Goal: Contribute content: Add original content to the website for others to see

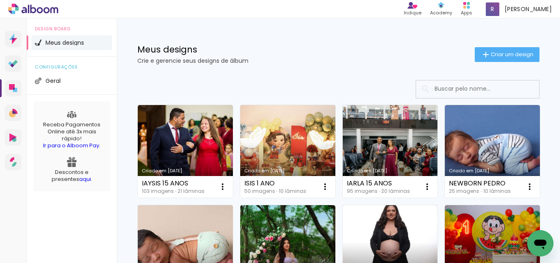
click at [304, 48] on h1 "Meus designs" at bounding box center [306, 49] width 338 height 9
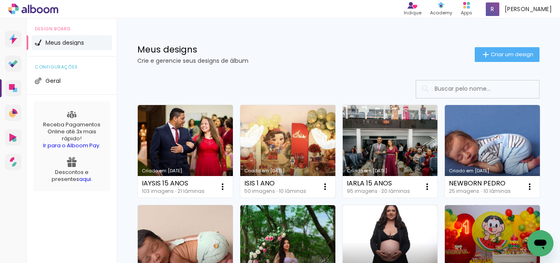
click at [299, 137] on link "Criado em [DATE]" at bounding box center [287, 151] width 95 height 93
click at [0, 0] on neon-animated-pages "Confirmar Cancelar" at bounding box center [0, 0] width 0 height 0
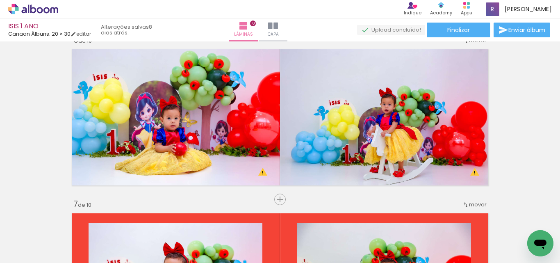
scroll to position [861, 0]
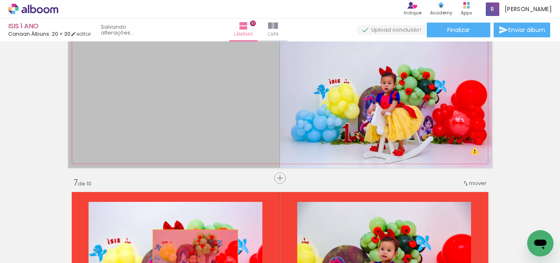
drag, startPoint x: 211, startPoint y: 104, endPoint x: 192, endPoint y: 258, distance: 155.7
click at [192, 258] on quentale-workspace at bounding box center [280, 131] width 560 height 263
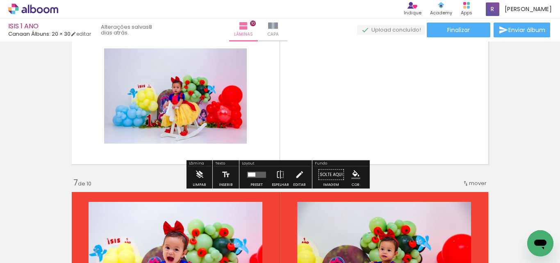
scroll to position [820, 0]
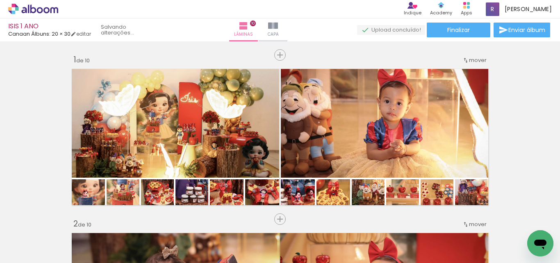
scroll to position [820, 0]
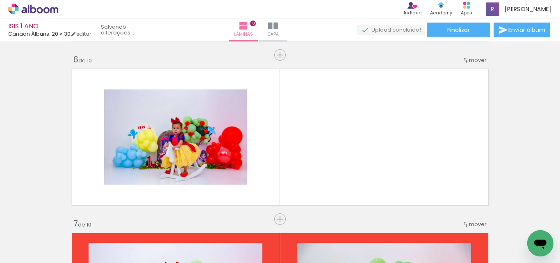
click at [35, 250] on span "Adicionar Fotos" at bounding box center [29, 251] width 25 height 9
click at [0, 0] on input "file" at bounding box center [0, 0] width 0 height 0
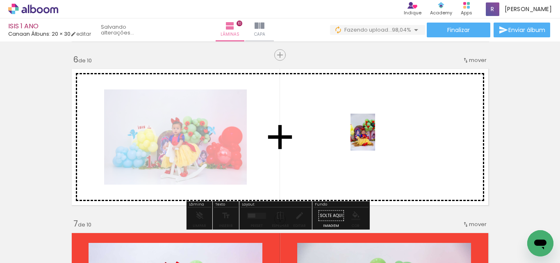
drag, startPoint x: 526, startPoint y: 235, endPoint x: 375, endPoint y: 138, distance: 178.8
click at [375, 138] on quentale-workspace at bounding box center [280, 131] width 560 height 263
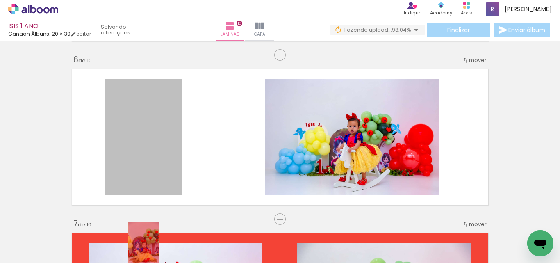
drag, startPoint x: 144, startPoint y: 155, endPoint x: 398, endPoint y: 66, distance: 269.2
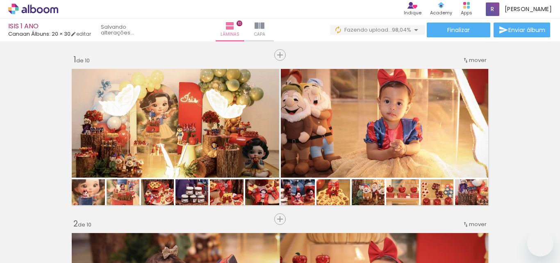
click at [40, 253] on span "Adicionar Fotos" at bounding box center [29, 251] width 25 height 9
click at [0, 0] on input "file" at bounding box center [0, 0] width 0 height 0
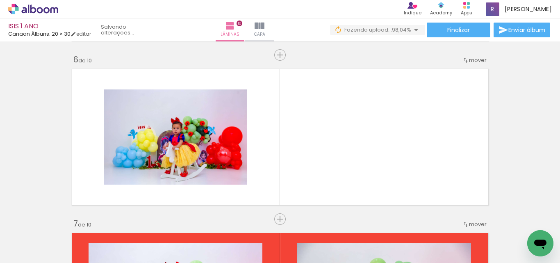
scroll to position [0, 1852]
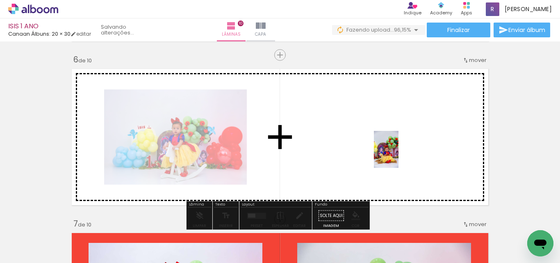
drag, startPoint x: 523, startPoint y: 240, endPoint x: 395, endPoint y: 154, distance: 153.6
click at [395, 154] on quentale-workspace at bounding box center [280, 131] width 560 height 263
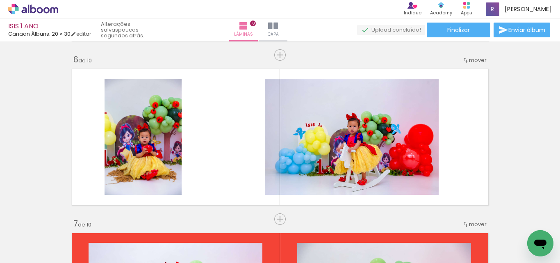
scroll to position [0, 1898]
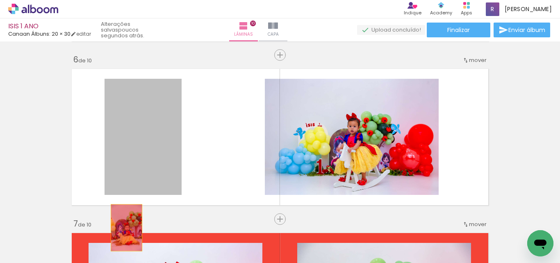
drag, startPoint x: 146, startPoint y: 151, endPoint x: 459, endPoint y: 231, distance: 323.7
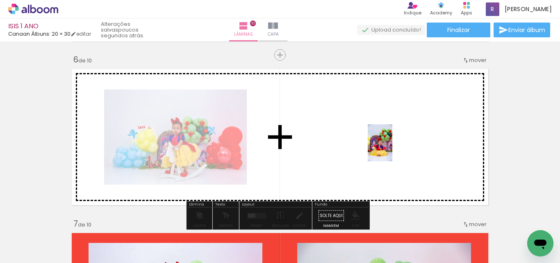
drag, startPoint x: 523, startPoint y: 230, endPoint x: 393, endPoint y: 149, distance: 154.0
click at [393, 149] on quentale-workspace at bounding box center [280, 131] width 560 height 263
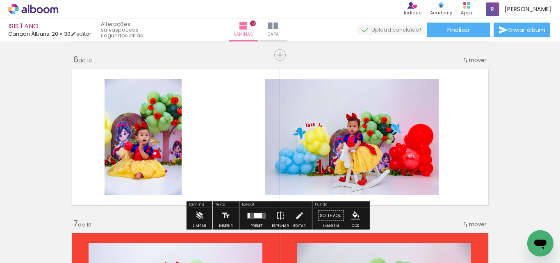
scroll to position [861, 0]
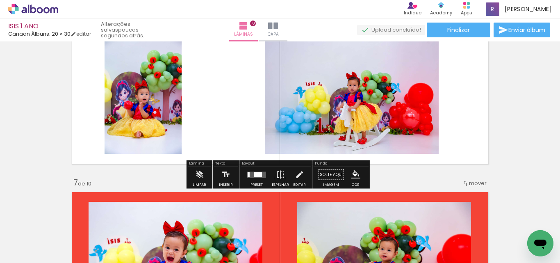
click at [254, 172] on div at bounding box center [258, 174] width 8 height 5
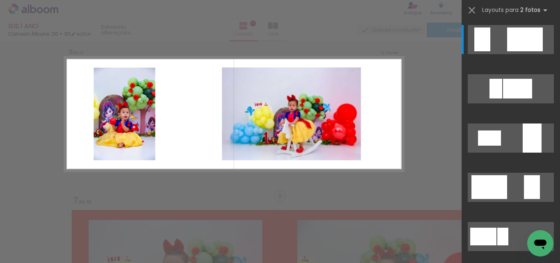
scroll to position [831, 0]
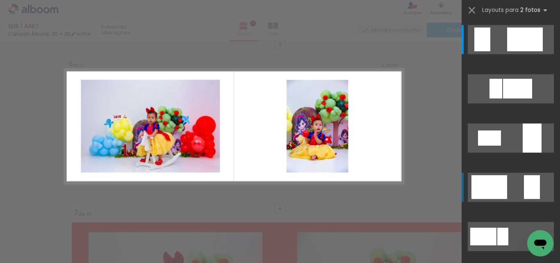
click at [477, 191] on div at bounding box center [490, 187] width 36 height 24
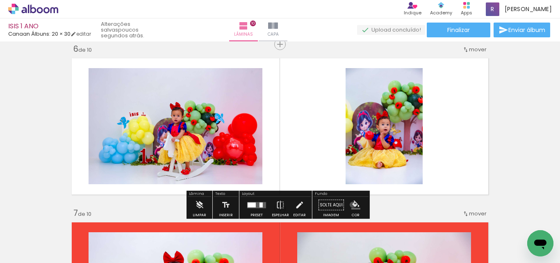
click at [352, 205] on iron-icon "color picker" at bounding box center [356, 205] width 9 height 9
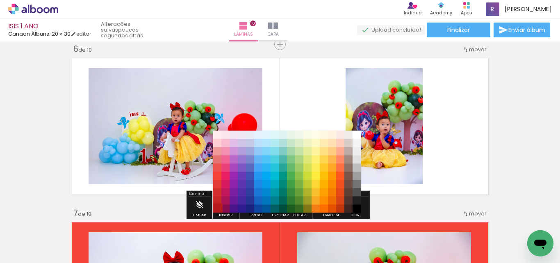
click at [216, 209] on paper-item "#b71c1c" at bounding box center [217, 209] width 8 height 8
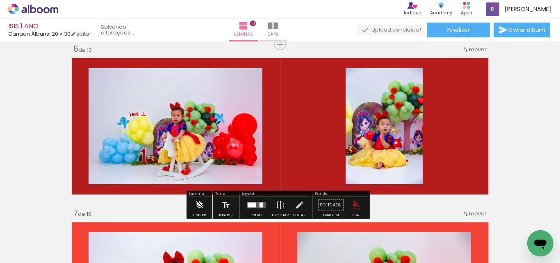
click at [354, 205] on iron-icon "color picker" at bounding box center [356, 205] width 9 height 9
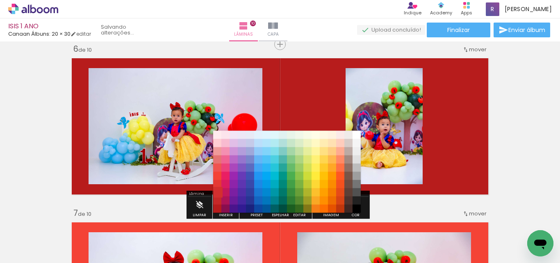
click at [217, 192] on paper-item "#d32f2f" at bounding box center [217, 192] width 8 height 8
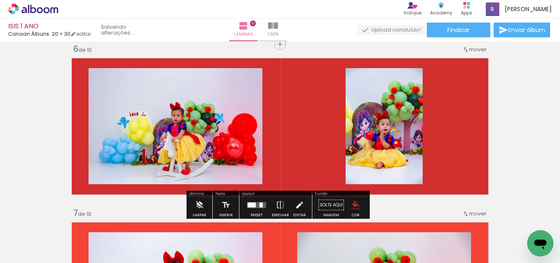
click at [352, 203] on iron-icon "color picker" at bounding box center [356, 205] width 9 height 9
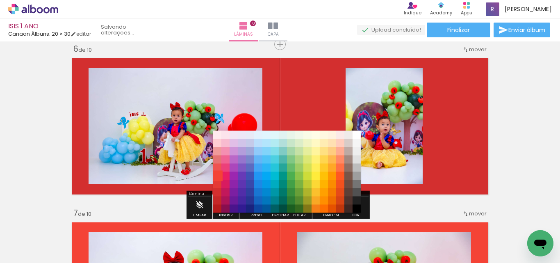
click at [216, 175] on paper-item "#f44336" at bounding box center [217, 176] width 8 height 8
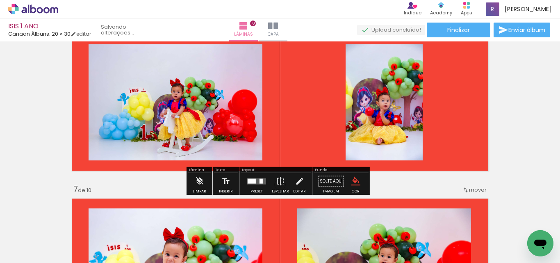
scroll to position [872, 0]
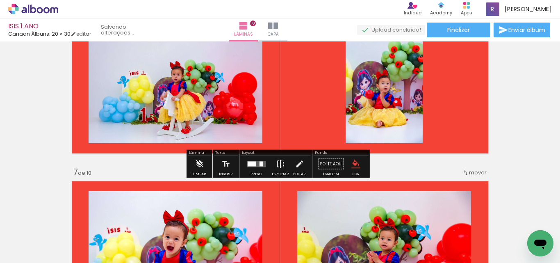
click at [276, 164] on iron-icon at bounding box center [280, 164] width 9 height 16
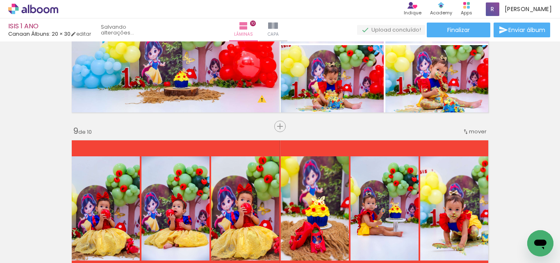
scroll to position [1159, 0]
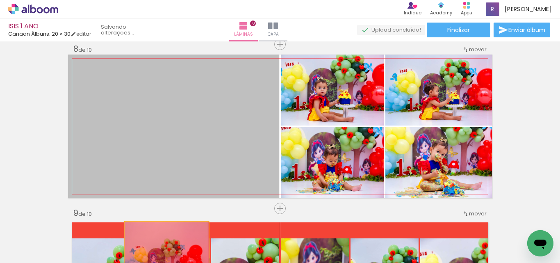
drag, startPoint x: 194, startPoint y: 127, endPoint x: 164, endPoint y: 250, distance: 127.1
click at [164, 250] on quentale-workspace at bounding box center [280, 131] width 560 height 263
